Goal: Information Seeking & Learning: Learn about a topic

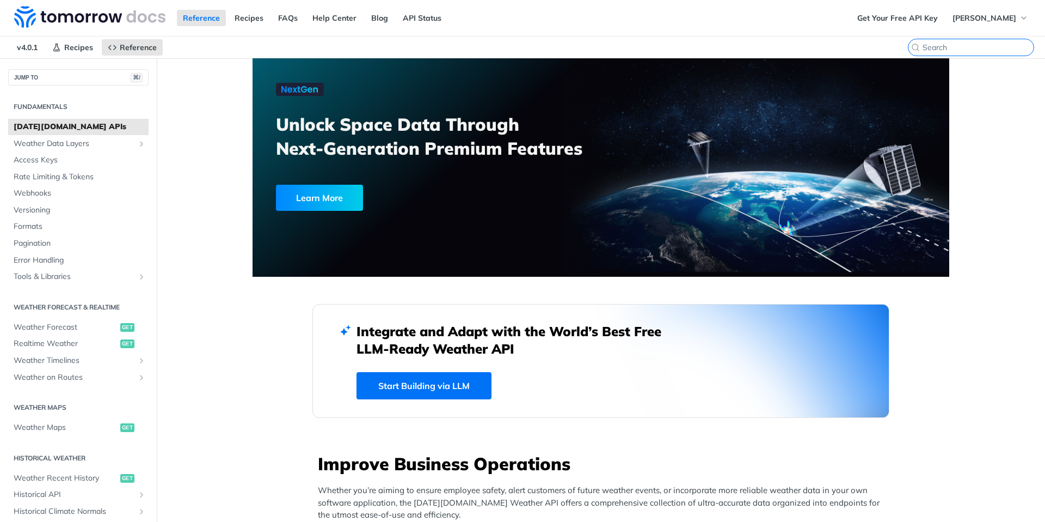
click at [966, 48] on input "⌘K" at bounding box center [978, 47] width 111 height 10
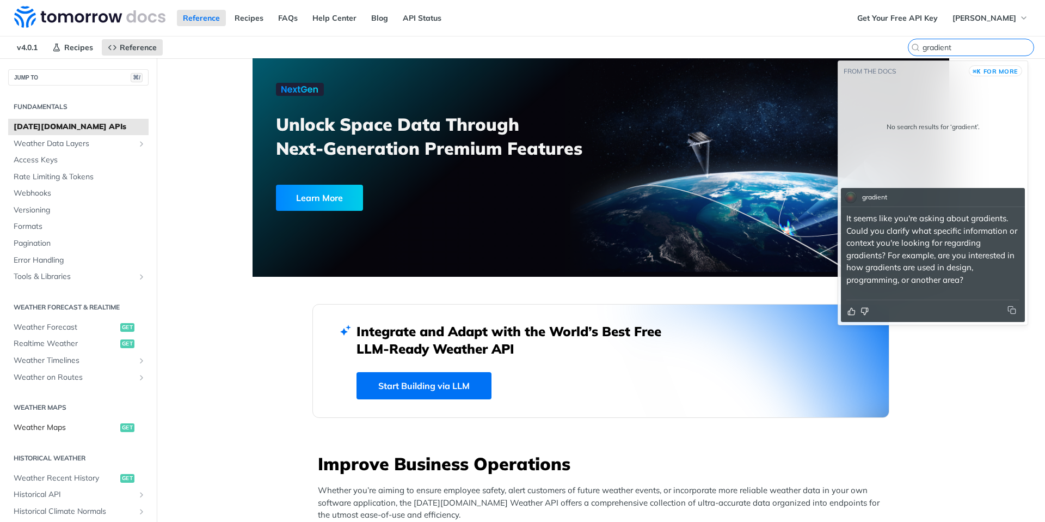
type input "gradient"
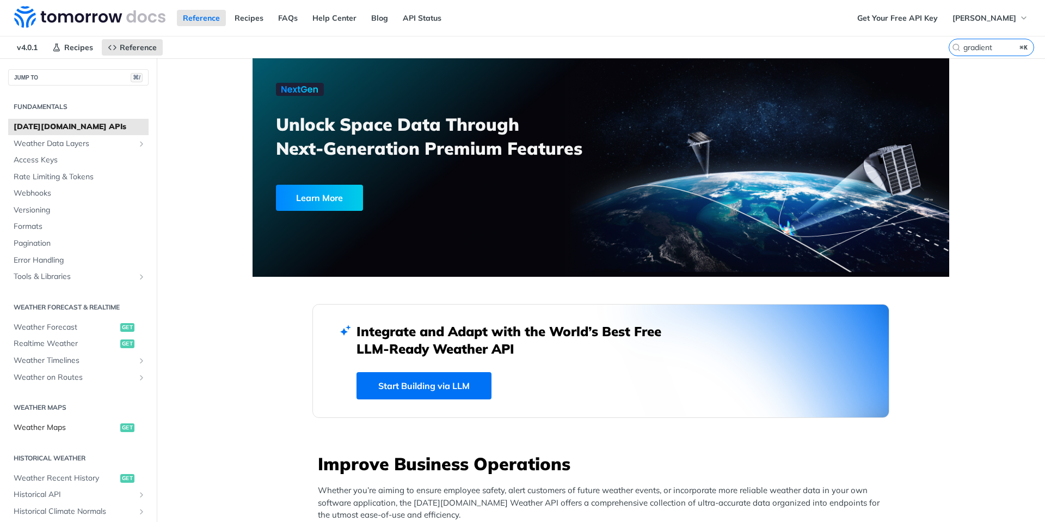
click at [49, 427] on span "Weather Maps" at bounding box center [66, 427] width 104 height 11
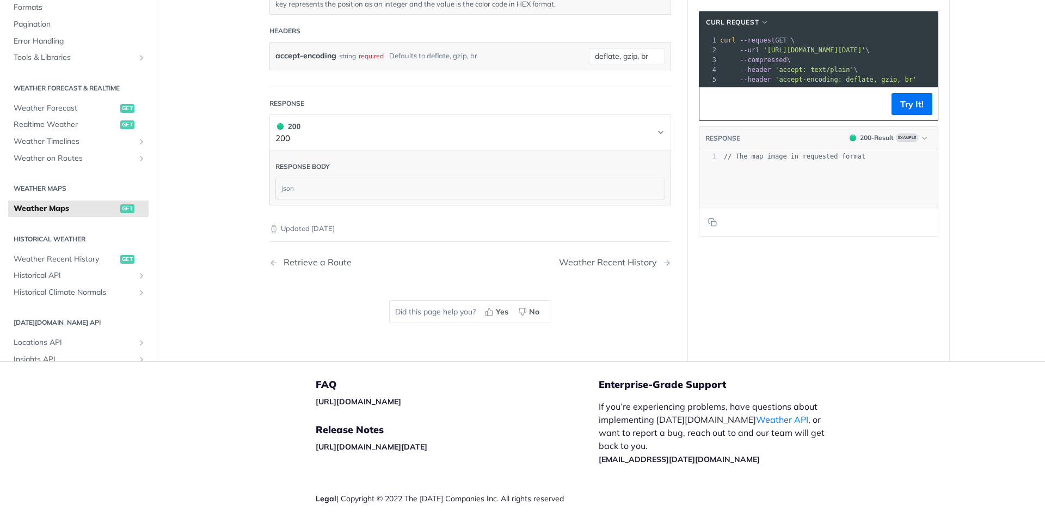
scroll to position [1315, 0]
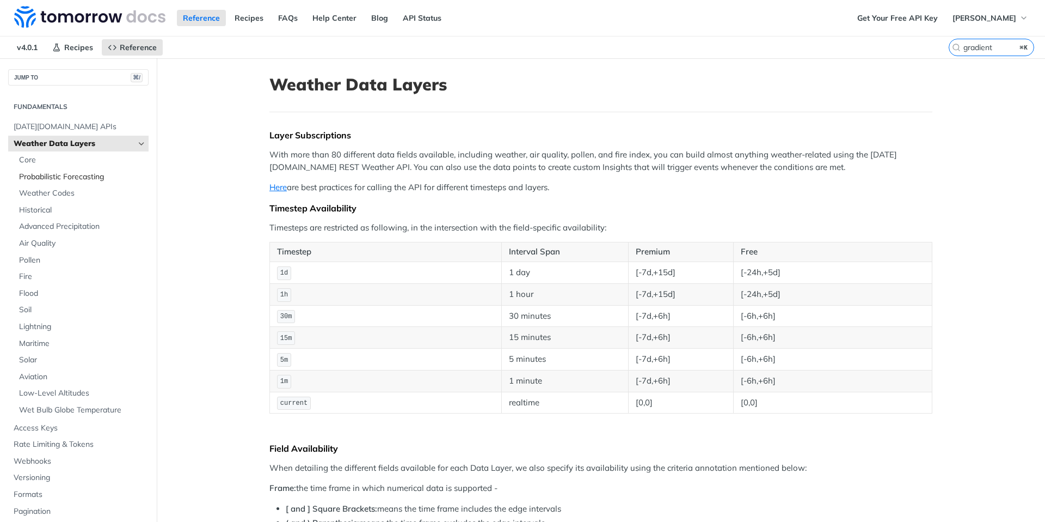
click at [66, 177] on span "Probabilistic Forecasting" at bounding box center [82, 177] width 127 height 11
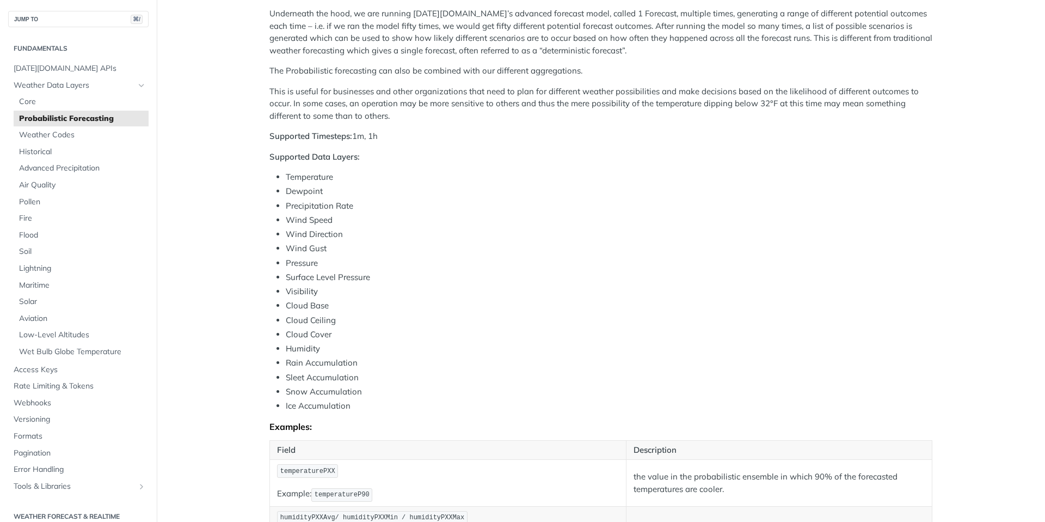
scroll to position [255, 0]
click at [39, 104] on span "Core" at bounding box center [82, 101] width 127 height 11
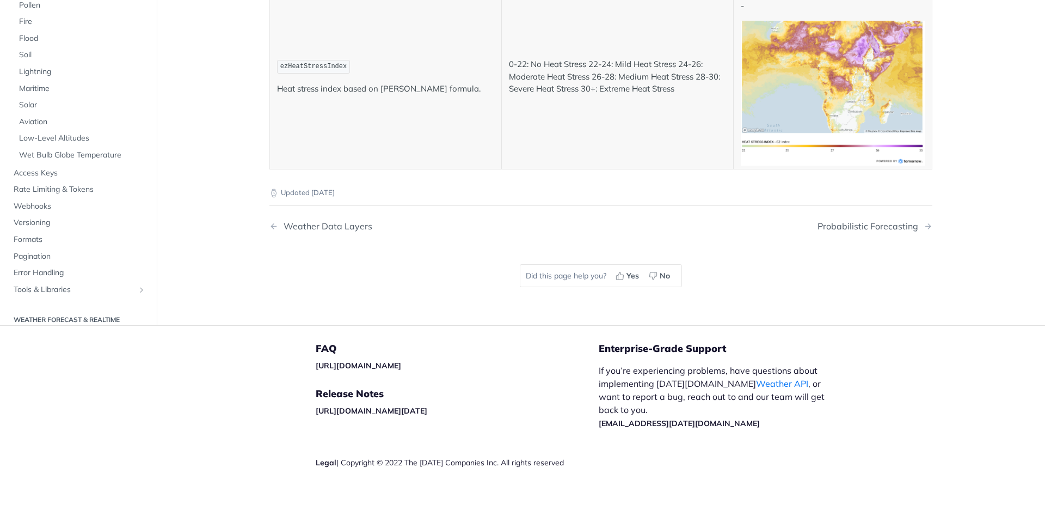
scroll to position [5676, 0]
